Goal: Task Accomplishment & Management: Complete application form

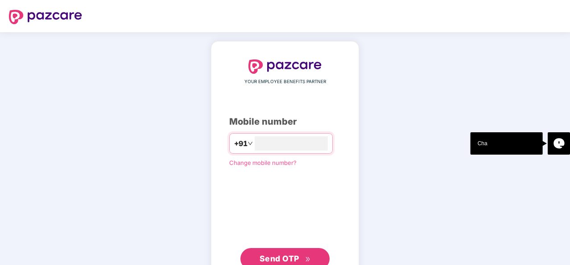
type input "**********"
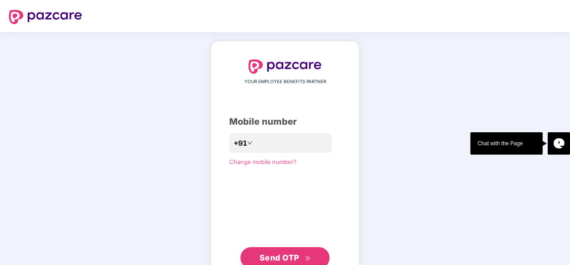
click at [372, 149] on div "**********" at bounding box center [285, 163] width 570 height 263
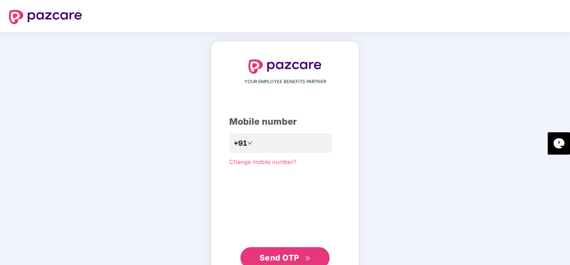
click at [282, 248] on button "Send OTP" at bounding box center [285, 257] width 89 height 21
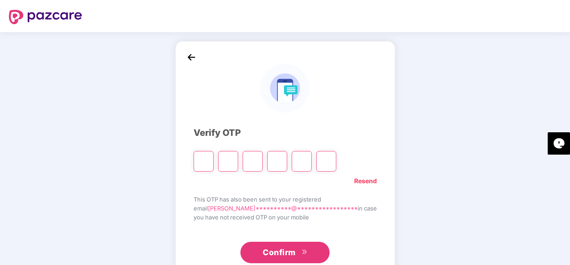
type input "*"
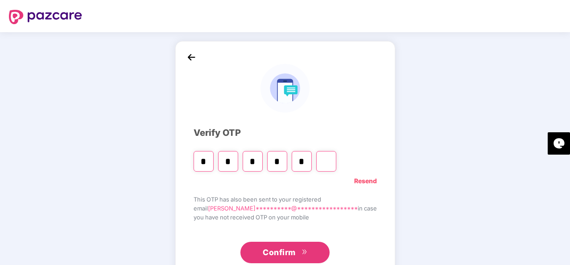
type input "*"
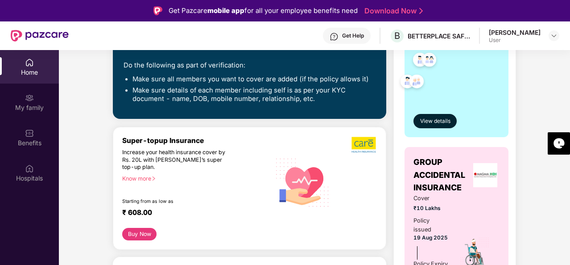
scroll to position [218, 0]
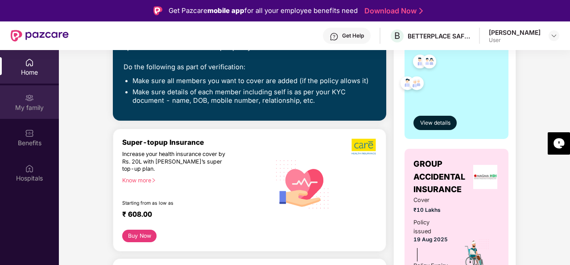
click at [27, 109] on div "My family" at bounding box center [29, 107] width 59 height 9
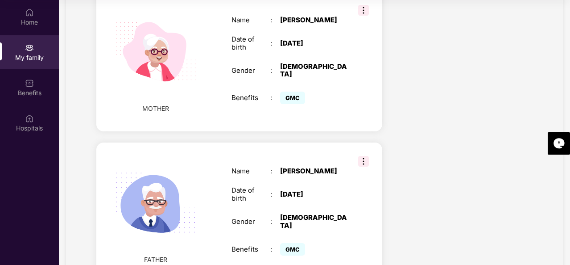
scroll to position [1040, 0]
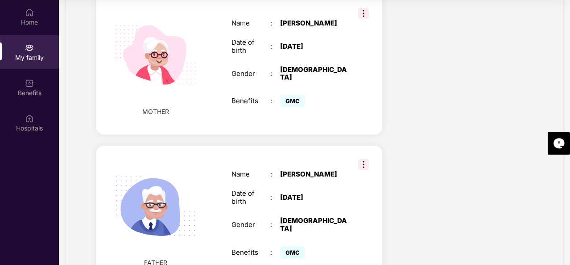
click at [361, 159] on img at bounding box center [363, 164] width 11 height 11
click at [373, 158] on span "Remove" at bounding box center [384, 156] width 24 height 10
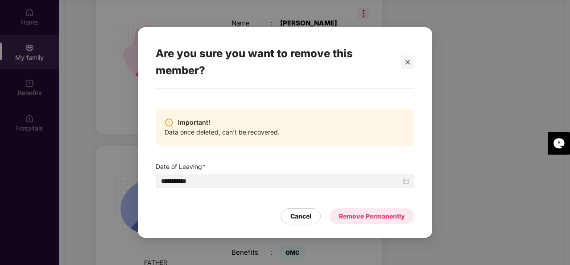
click at [366, 218] on div "Remove Permanently" at bounding box center [372, 216] width 66 height 10
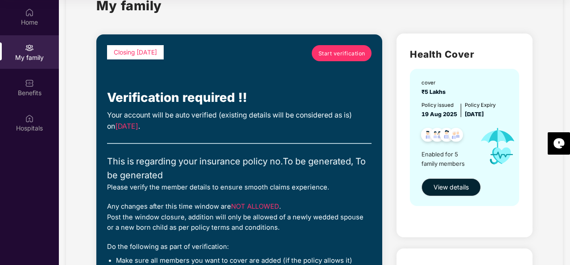
scroll to position [0, 0]
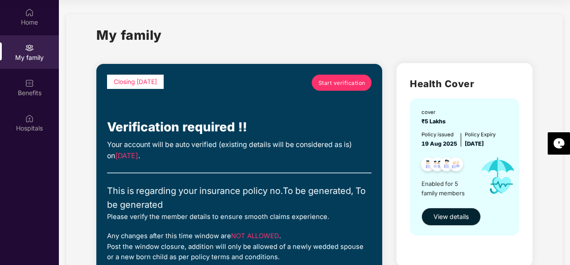
click at [334, 88] on link "Start verification" at bounding box center [342, 83] width 60 height 16
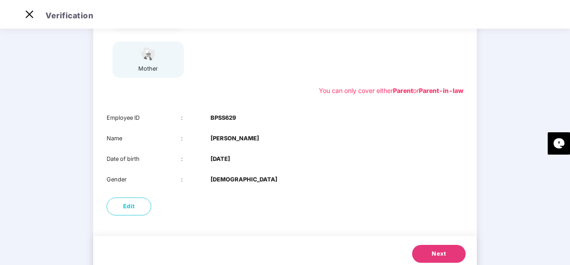
scroll to position [161, 0]
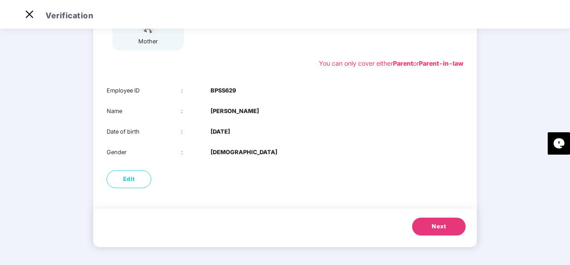
click at [438, 224] on span "Next" at bounding box center [439, 226] width 14 height 9
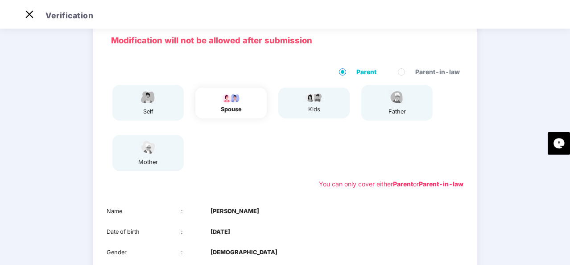
scroll to position [0, 0]
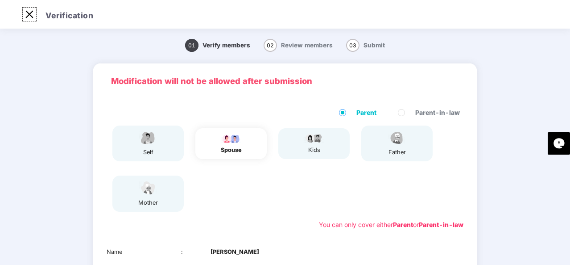
click at [26, 20] on img at bounding box center [29, 14] width 14 height 14
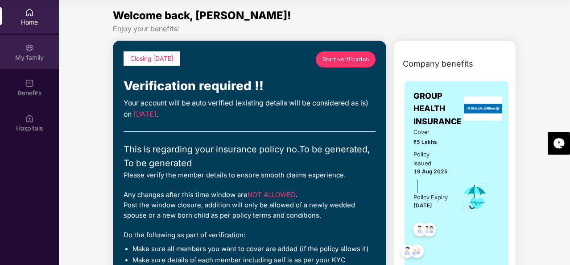
click at [31, 50] on img at bounding box center [29, 47] width 9 height 9
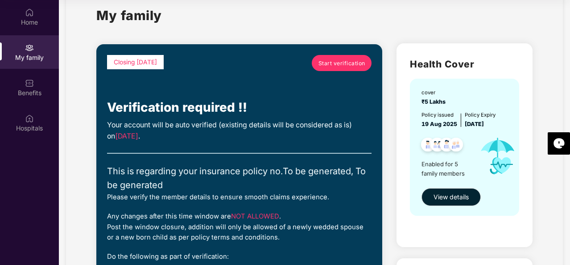
scroll to position [19, 0]
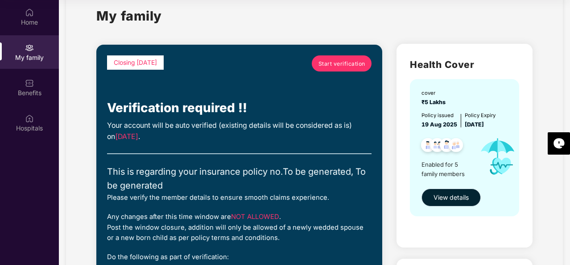
click at [463, 199] on span "View details" at bounding box center [451, 197] width 35 height 10
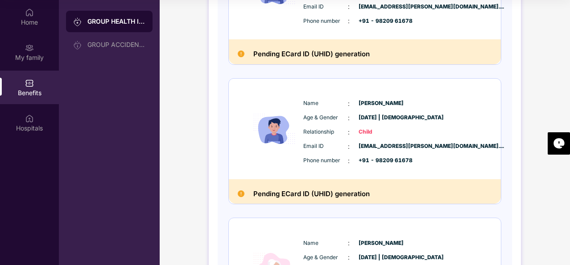
scroll to position [472, 0]
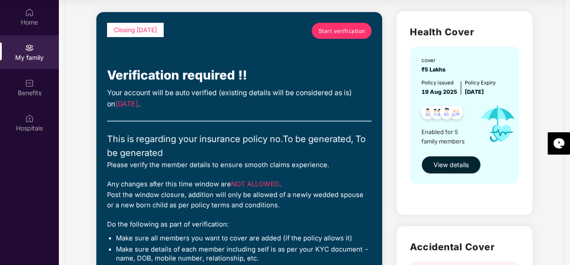
scroll to position [48, 0]
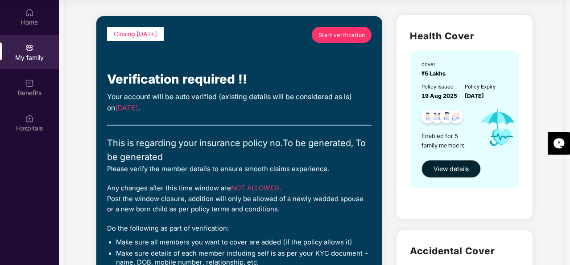
click at [118, 228] on div "Do the following as part of verification:" at bounding box center [239, 228] width 265 height 10
click at [339, 37] on span "Start verification" at bounding box center [342, 35] width 47 height 8
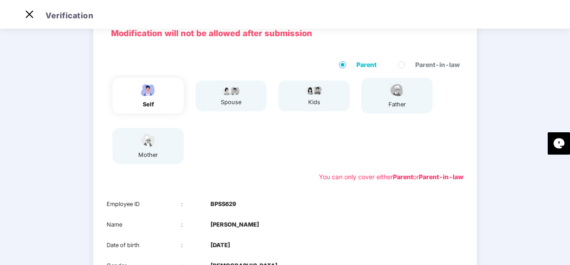
scroll to position [161, 0]
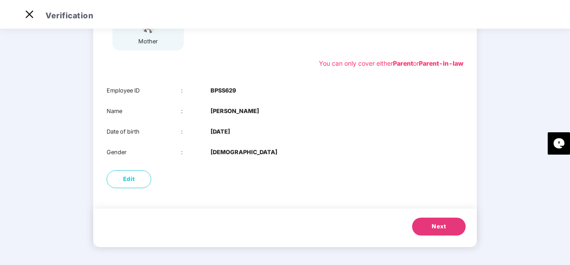
click at [437, 221] on button "Next" at bounding box center [439, 226] width 54 height 18
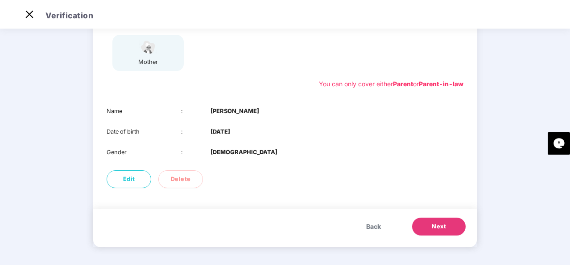
scroll to position [141, 0]
click at [437, 229] on span "Next" at bounding box center [439, 226] width 14 height 9
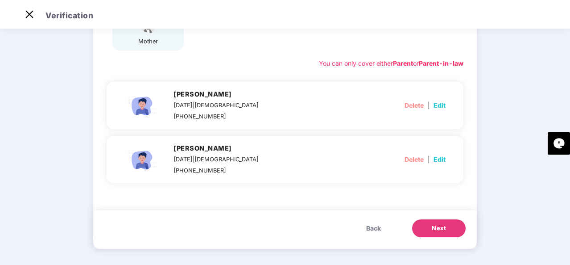
click at [437, 229] on span "Next" at bounding box center [439, 228] width 14 height 9
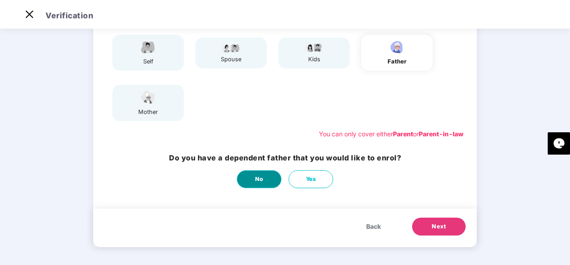
click at [265, 183] on button "No" at bounding box center [259, 179] width 45 height 18
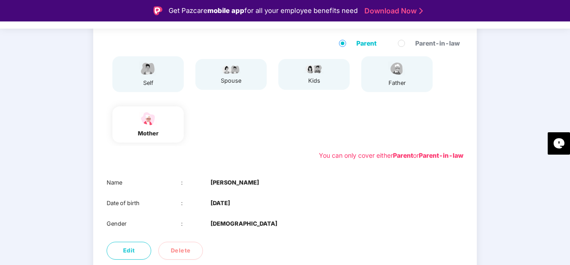
scroll to position [141, 0]
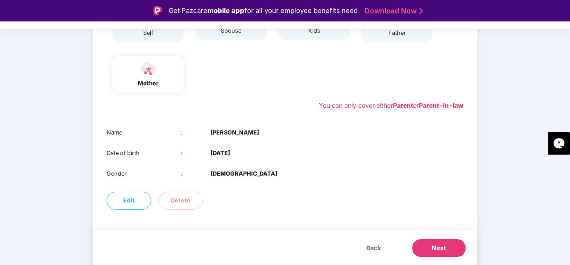
click at [429, 249] on button "Next" at bounding box center [439, 248] width 54 height 18
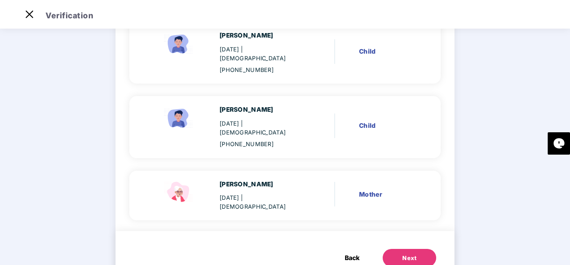
scroll to position [230, 0]
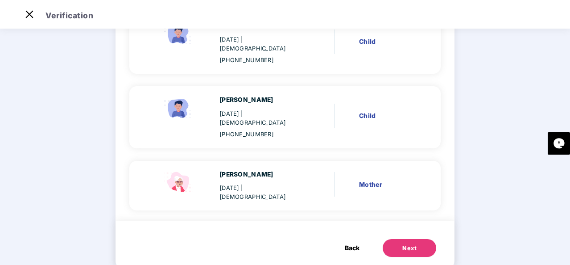
click at [407, 244] on div "Next" at bounding box center [410, 248] width 14 height 9
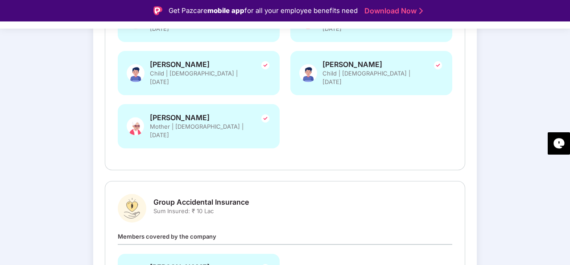
scroll to position [299, 0]
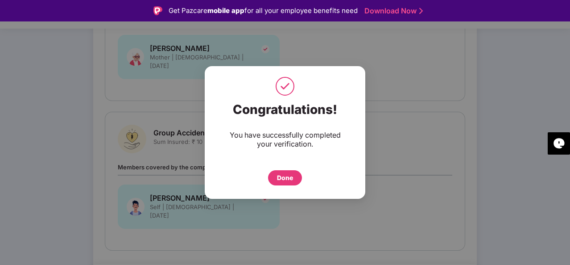
click at [290, 181] on div "Done" at bounding box center [285, 178] width 16 height 10
